Goal: Information Seeking & Learning: Learn about a topic

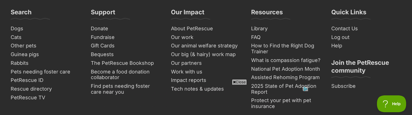
click at [236, 82] on span "Close" at bounding box center [239, 82] width 15 height 6
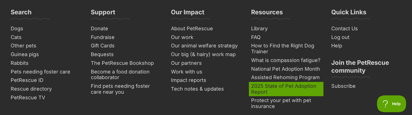
click at [258, 82] on link "2025 State of Pet Adoption Report" at bounding box center [286, 89] width 74 height 14
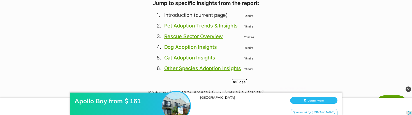
click at [240, 81] on span "Close" at bounding box center [239, 82] width 15 height 6
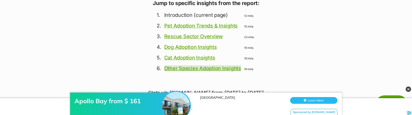
click at [227, 69] on link "Other Species Adoption Insights" at bounding box center [202, 68] width 77 height 6
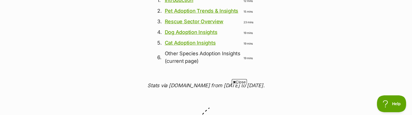
click at [241, 82] on span "Close" at bounding box center [239, 82] width 15 height 6
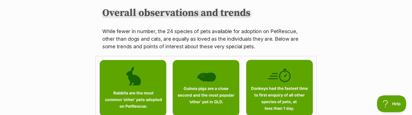
scroll to position [289, 0]
